Goal: Transaction & Acquisition: Purchase product/service

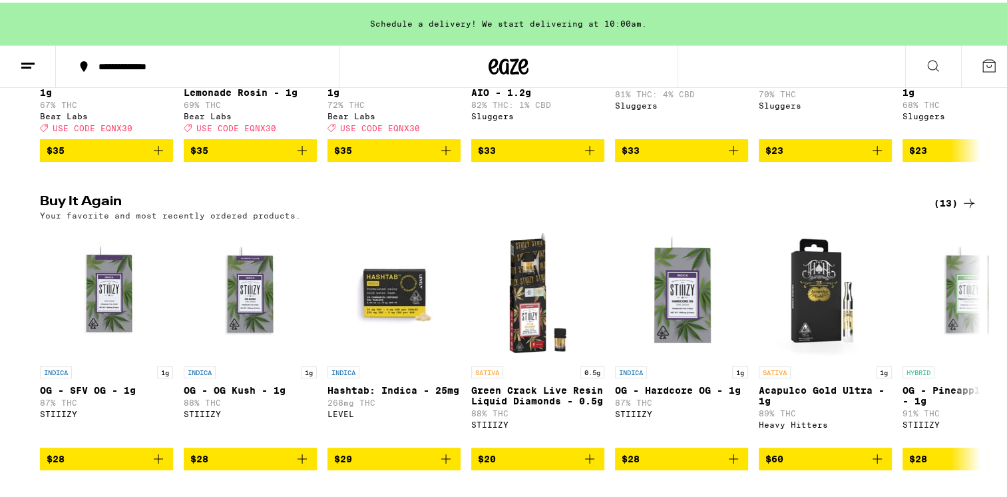
scroll to position [1464, 0]
